Goal: Navigation & Orientation: Go to known website

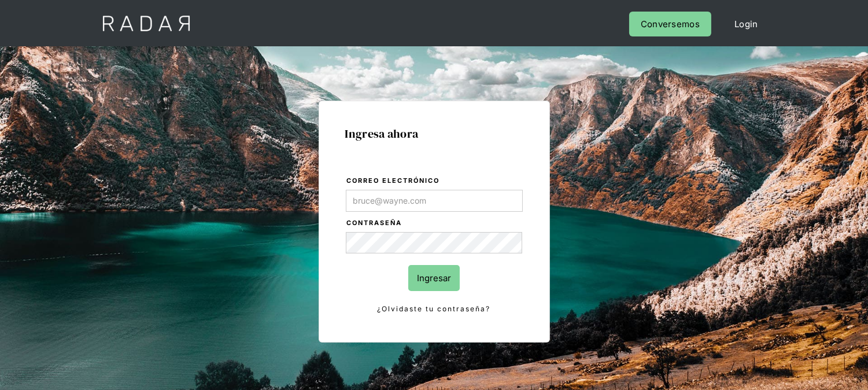
type input "[EMAIL_ADDRESS][DOMAIN_NAME]"
click at [441, 286] on input "Ingresar" at bounding box center [433, 278] width 51 height 26
